Goal: Find contact information

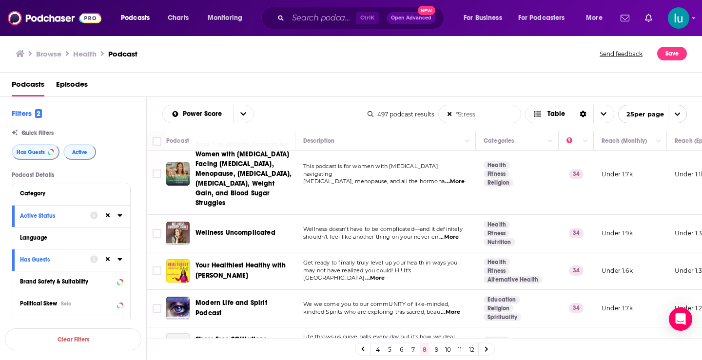
scroll to position [36, 0]
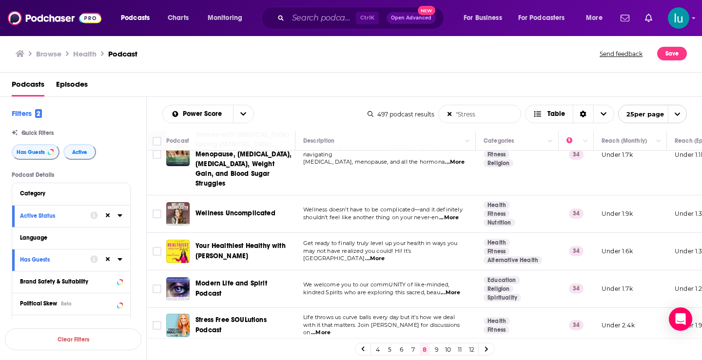
click at [451, 292] on span "...More" at bounding box center [451, 293] width 20 height 8
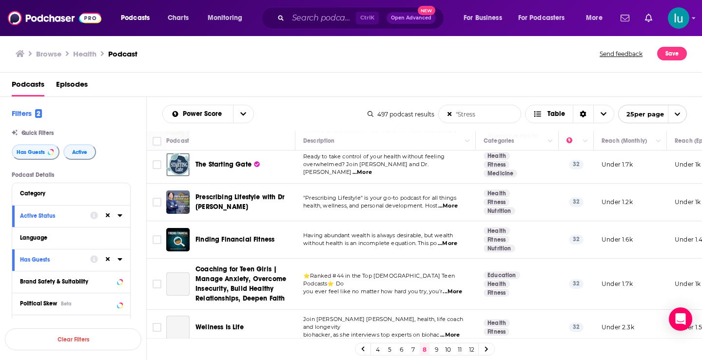
scroll to position [842, 0]
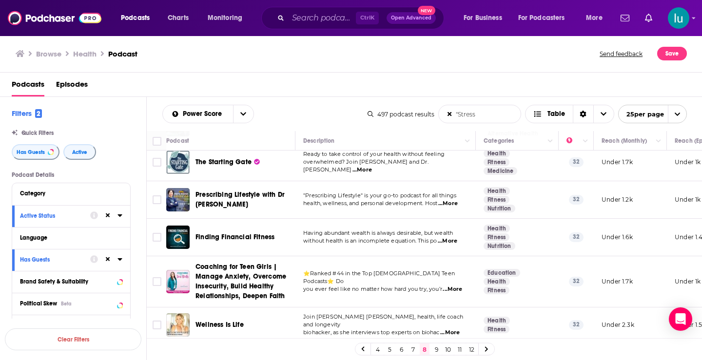
click at [436, 351] on link "9" at bounding box center [437, 350] width 10 height 12
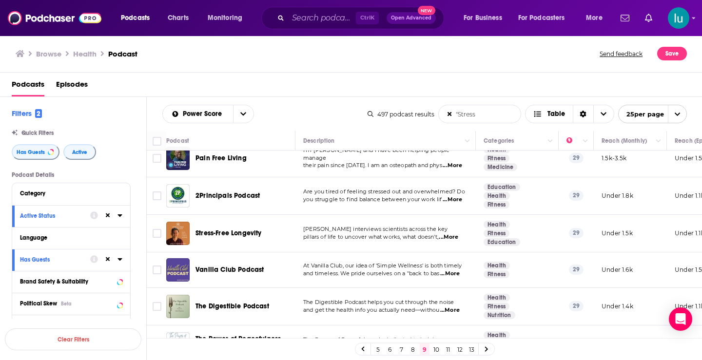
scroll to position [637, 0]
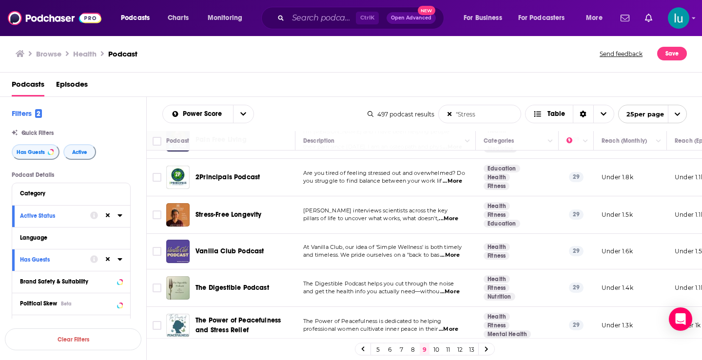
click at [449, 252] on span "...More" at bounding box center [450, 256] width 20 height 8
click at [451, 288] on span "...More" at bounding box center [450, 292] width 20 height 8
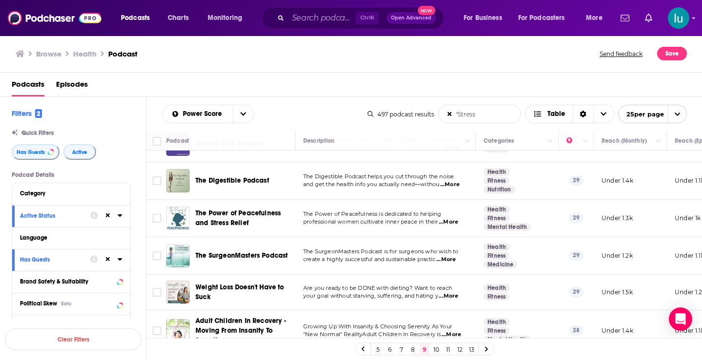
scroll to position [786, 0]
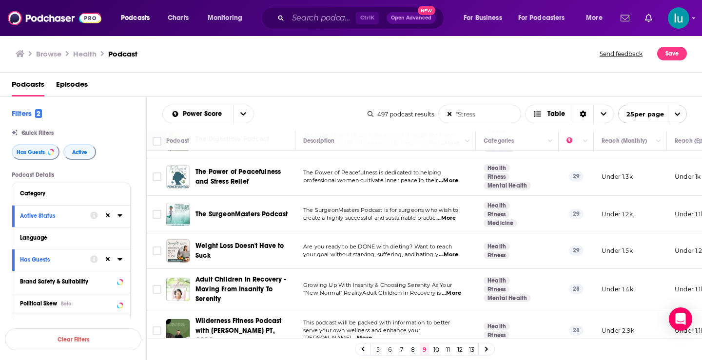
click at [440, 350] on link "10" at bounding box center [437, 350] width 10 height 12
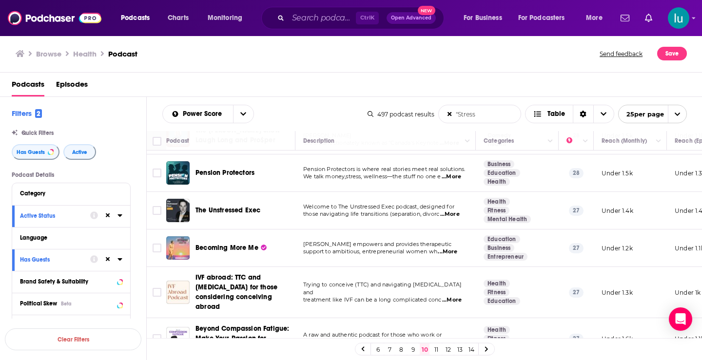
scroll to position [152, 0]
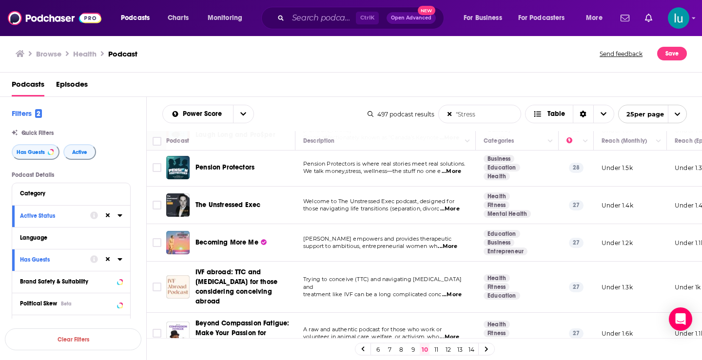
click at [458, 211] on span "...More" at bounding box center [450, 209] width 20 height 8
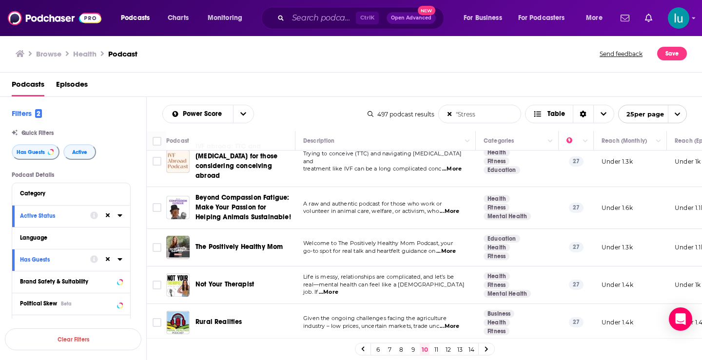
scroll to position [280, 0]
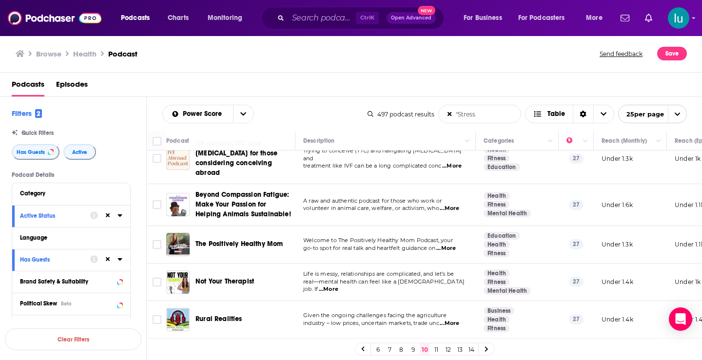
click at [448, 245] on span "...More" at bounding box center [447, 249] width 20 height 8
click at [659, 184] on td "Under 1.6k" at bounding box center [630, 204] width 73 height 41
click at [283, 271] on div "Not Your Therapist" at bounding box center [246, 282] width 101 height 23
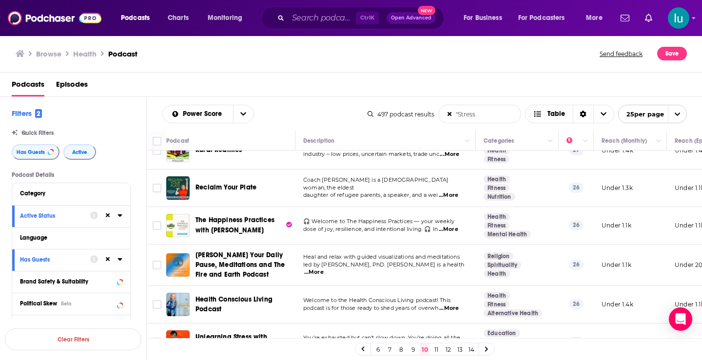
scroll to position [460, 0]
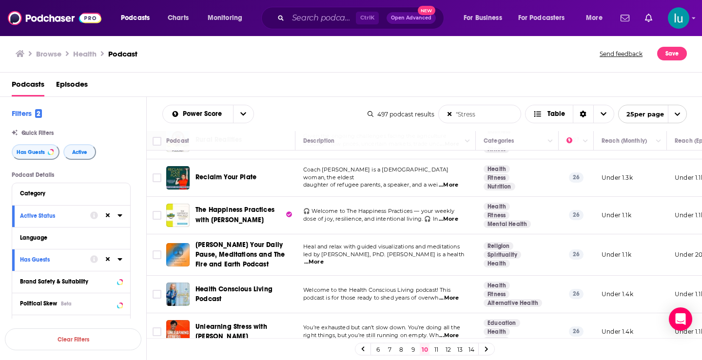
click at [456, 295] on span "...More" at bounding box center [449, 299] width 20 height 8
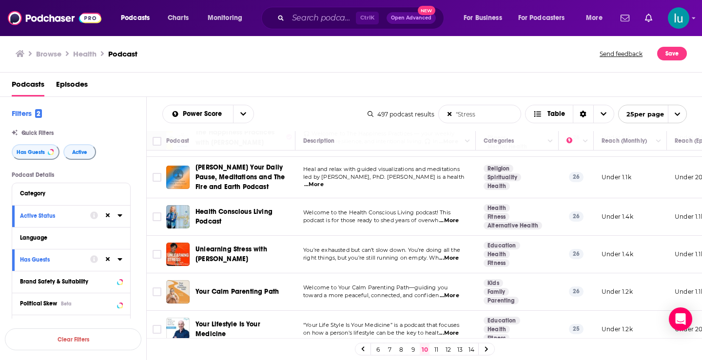
click at [455, 255] on span "...More" at bounding box center [449, 259] width 20 height 8
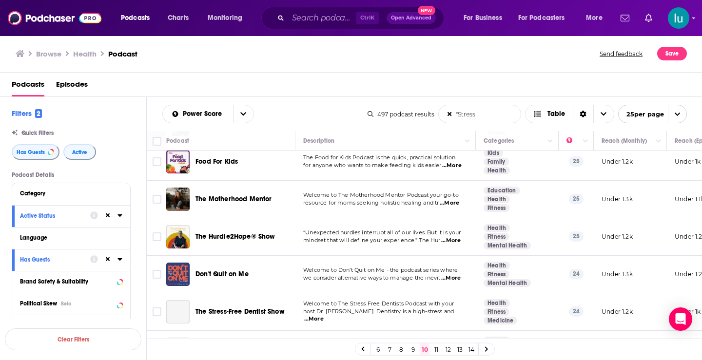
scroll to position [758, 0]
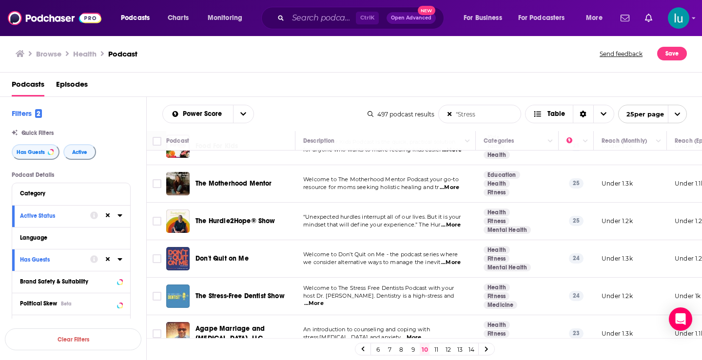
click at [450, 184] on span "...More" at bounding box center [450, 188] width 20 height 8
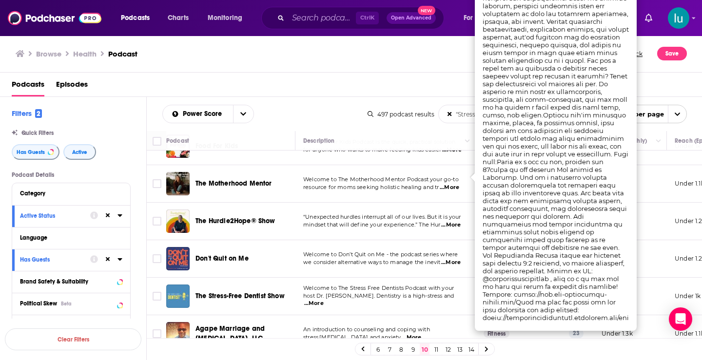
click at [453, 221] on span "...More" at bounding box center [451, 225] width 20 height 8
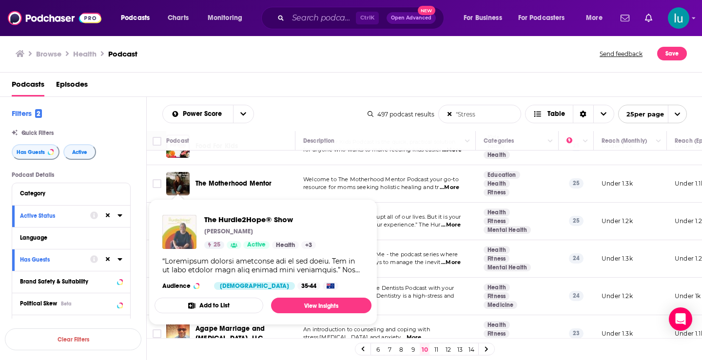
drag, startPoint x: 175, startPoint y: 206, endPoint x: 180, endPoint y: 231, distance: 25.4
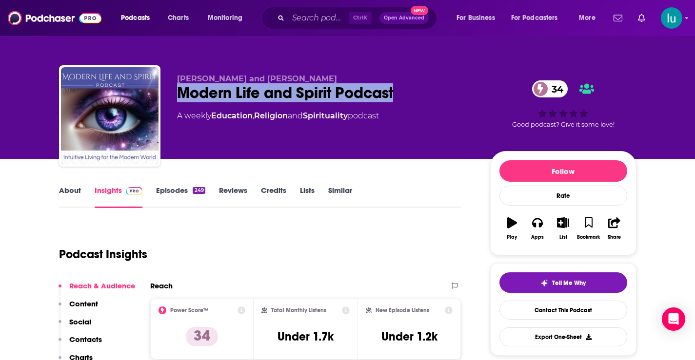
drag, startPoint x: 408, startPoint y: 94, endPoint x: 179, endPoint y: 92, distance: 228.8
click at [179, 92] on div "Modern Life and Spirit Podcast 34" at bounding box center [326, 92] width 298 height 19
copy h2 "Modern Life and Spirit Podcast"
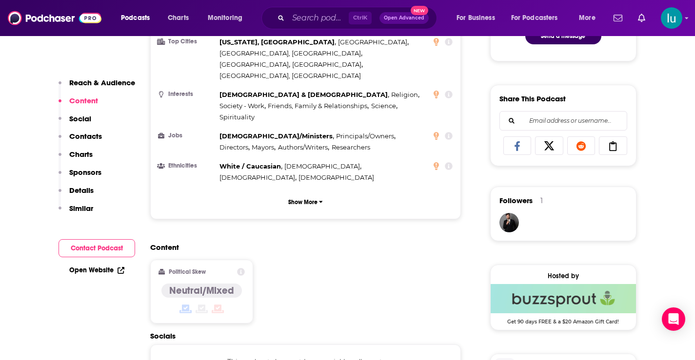
scroll to position [648, 0]
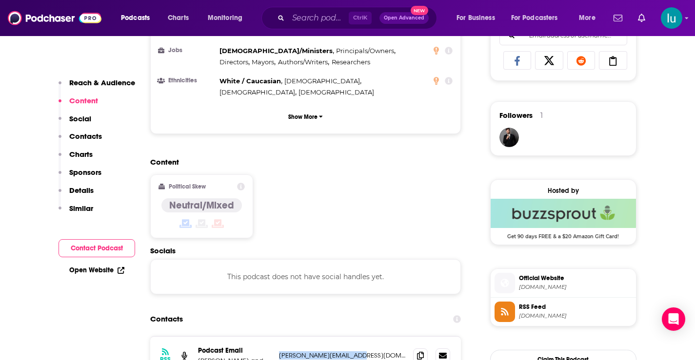
drag, startPoint x: 374, startPoint y: 306, endPoint x: 276, endPoint y: 305, distance: 98.0
click at [274, 337] on div "RSS Podcast Email Christina Wooten and Robert Wooten robert@sedonamedium.com ro…" at bounding box center [305, 356] width 311 height 38
copy div "bert Wooten robert@sedonamedium.com"
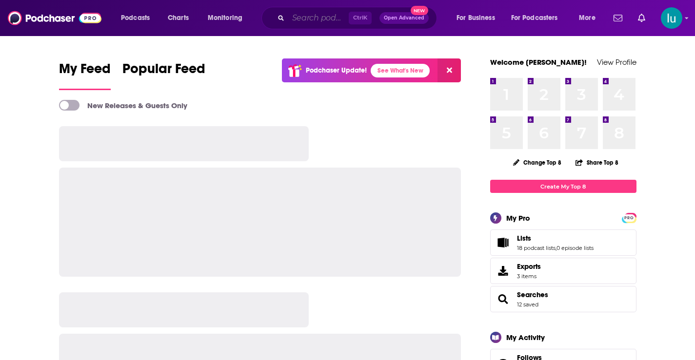
click at [300, 16] on input "Search podcasts, credits, & more..." at bounding box center [318, 18] width 60 height 16
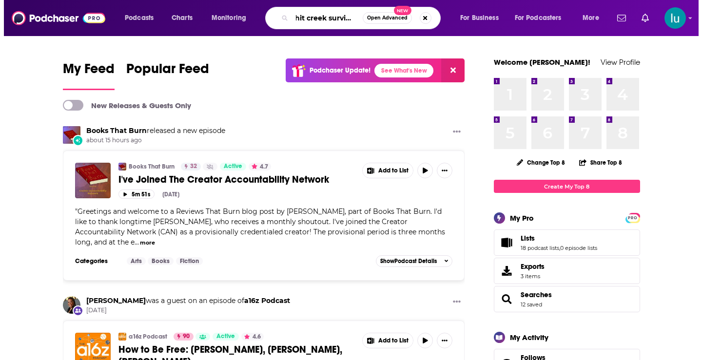
scroll to position [0, 8]
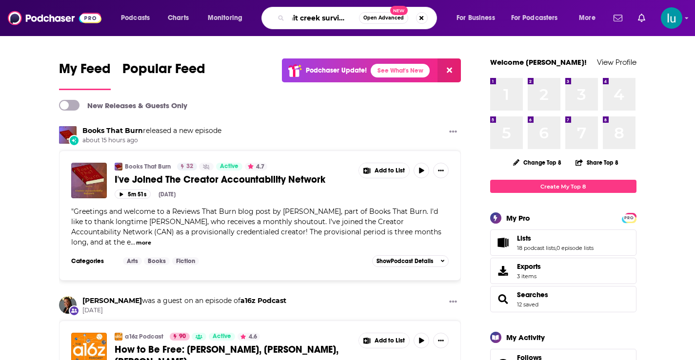
type input "shit creek survivors"
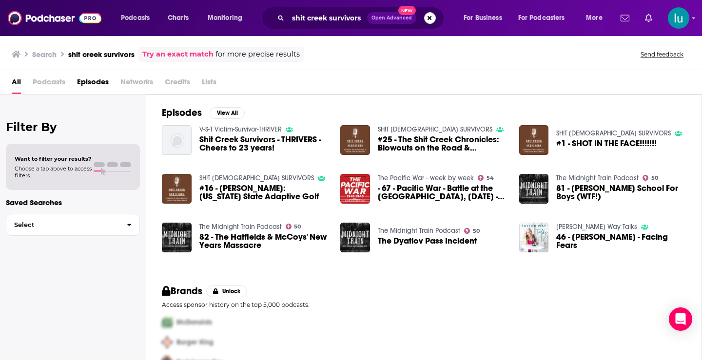
click at [258, 139] on span "Shit Creek Survivors - THRIVERS - Cheers to 23 years!" at bounding box center [264, 144] width 130 height 17
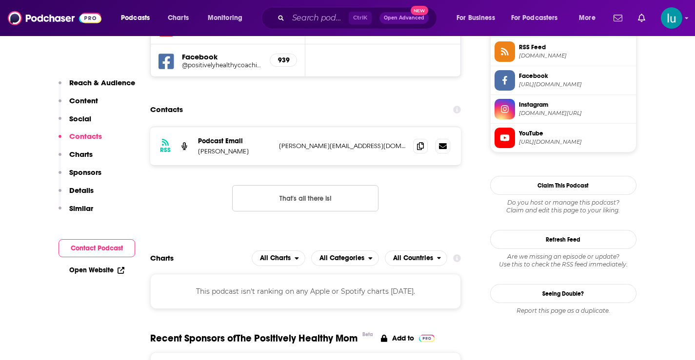
scroll to position [756, 0]
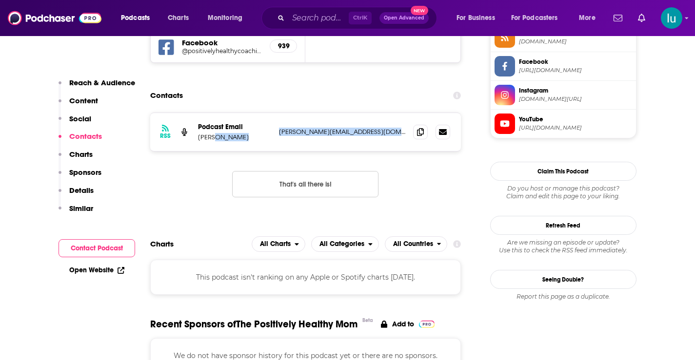
drag, startPoint x: 395, startPoint y: 129, endPoint x: 270, endPoint y: 135, distance: 125.5
click at [0, 0] on div "Podcast Email [PERSON_NAME] [PERSON_NAME][EMAIL_ADDRESS][DOMAIN_NAME] [PERSON_N…" at bounding box center [0, 0] width 0 height 0
copy div "laura@positivelyhealthycoaching.com"
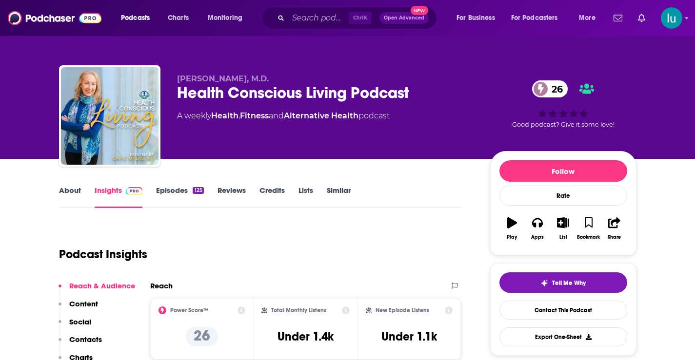
click at [170, 191] on link "Episodes 125" at bounding box center [179, 197] width 47 height 22
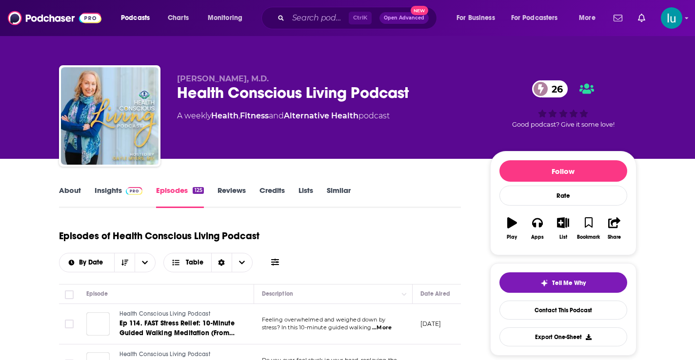
scroll to position [200, 0]
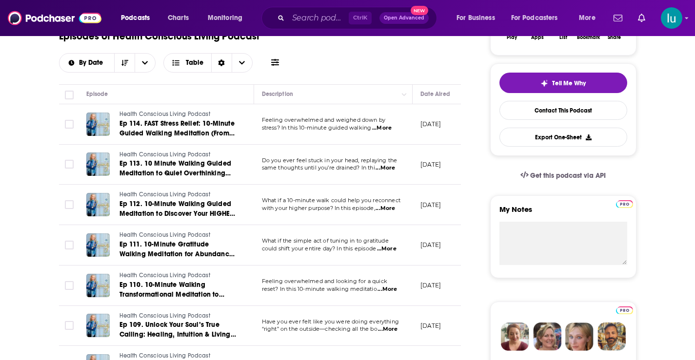
click at [388, 249] on span "...More" at bounding box center [387, 249] width 20 height 8
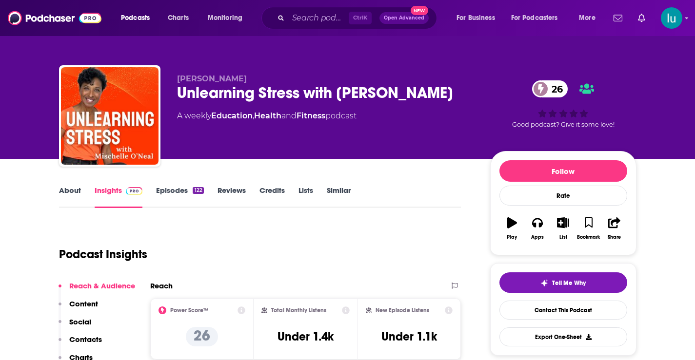
click at [171, 190] on link "Episodes 122" at bounding box center [179, 197] width 47 height 22
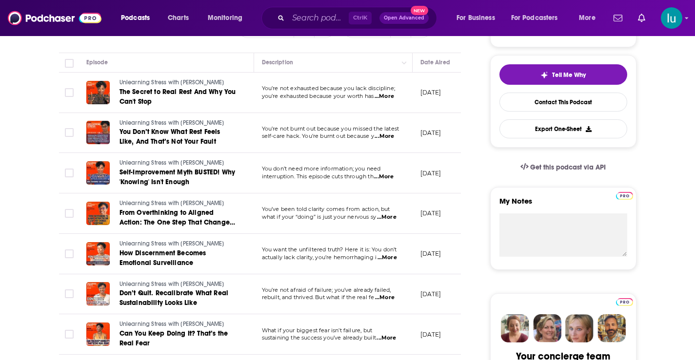
scroll to position [233, 0]
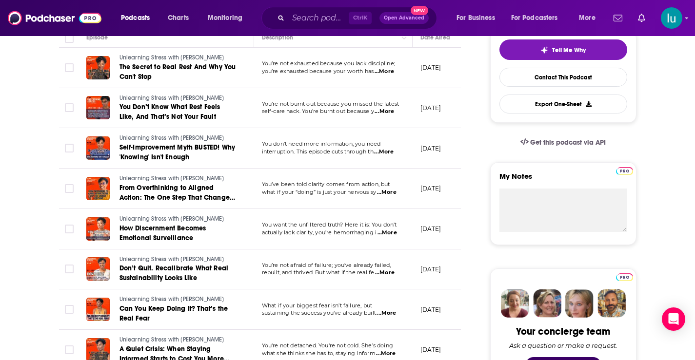
click at [392, 232] on span "...More" at bounding box center [388, 233] width 20 height 8
click at [419, 143] on td "[DATE]" at bounding box center [444, 148] width 63 height 40
click at [396, 316] on span "...More" at bounding box center [387, 314] width 20 height 8
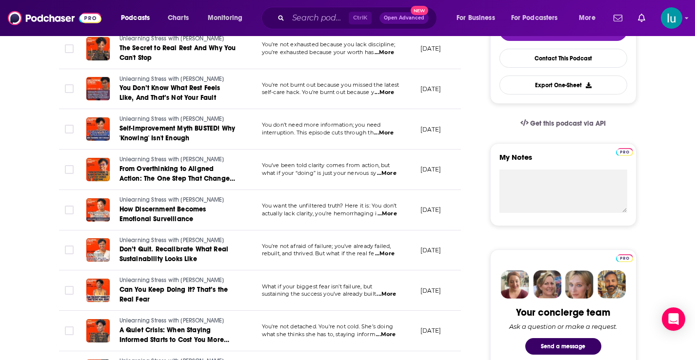
scroll to position [275, 0]
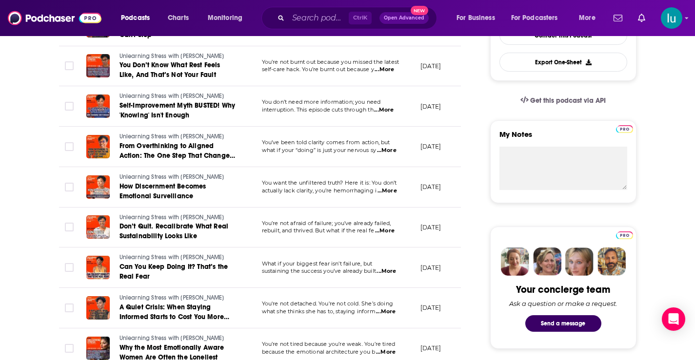
click at [387, 230] on span "...More" at bounding box center [385, 231] width 20 height 8
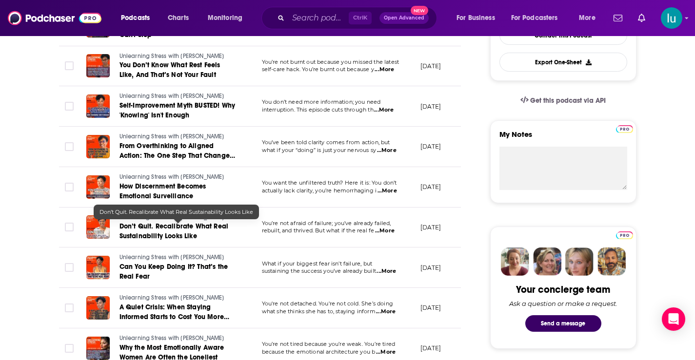
click at [213, 241] on link "Don’t Quit. Recalibrate What Real Sustainability Looks Like" at bounding box center [177, 232] width 117 height 20
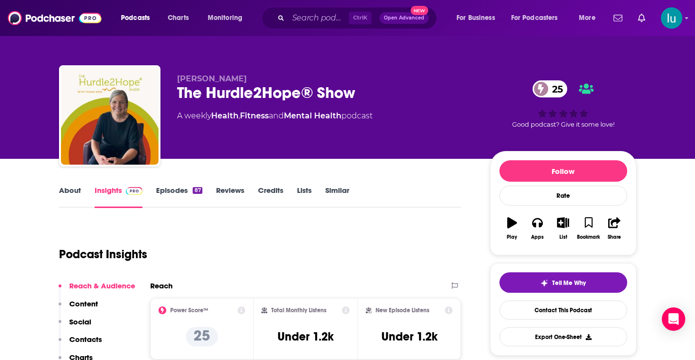
click at [180, 350] on div "Power Score™ 25" at bounding box center [202, 329] width 87 height 45
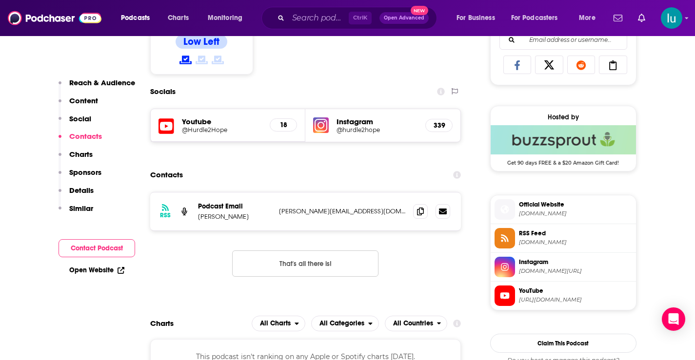
scroll to position [678, 0]
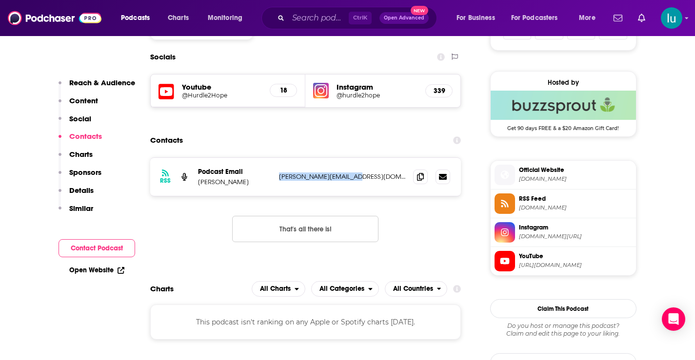
drag, startPoint x: 356, startPoint y: 176, endPoint x: 277, endPoint y: 177, distance: 79.5
click at [277, 177] on div "RSS Podcast Email Teisha Rose teisha@hurdle2hope.com teisha@hurdle2hope.com" at bounding box center [305, 177] width 311 height 38
copy p "teisha@hurdle2hope.com"
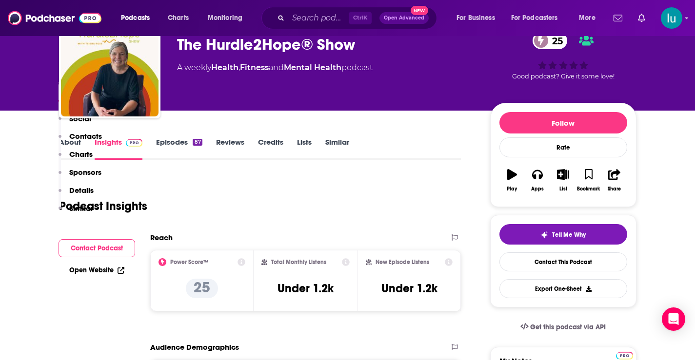
scroll to position [0, 0]
